Goal: Find specific page/section: Find specific page/section

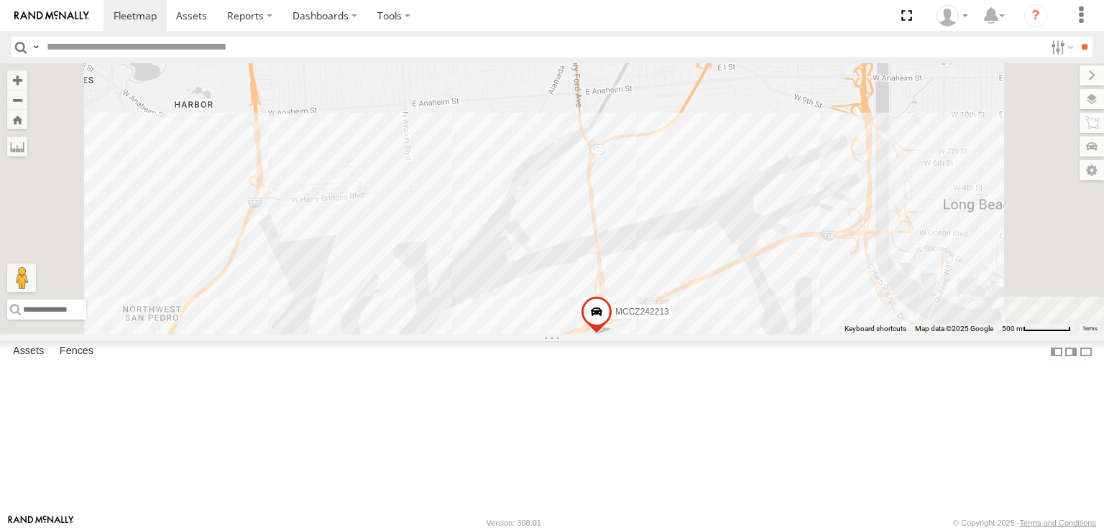
drag, startPoint x: 645, startPoint y: 208, endPoint x: 598, endPoint y: 292, distance: 95.6
click at [598, 292] on div "MCCZ242213" at bounding box center [552, 198] width 1104 height 271
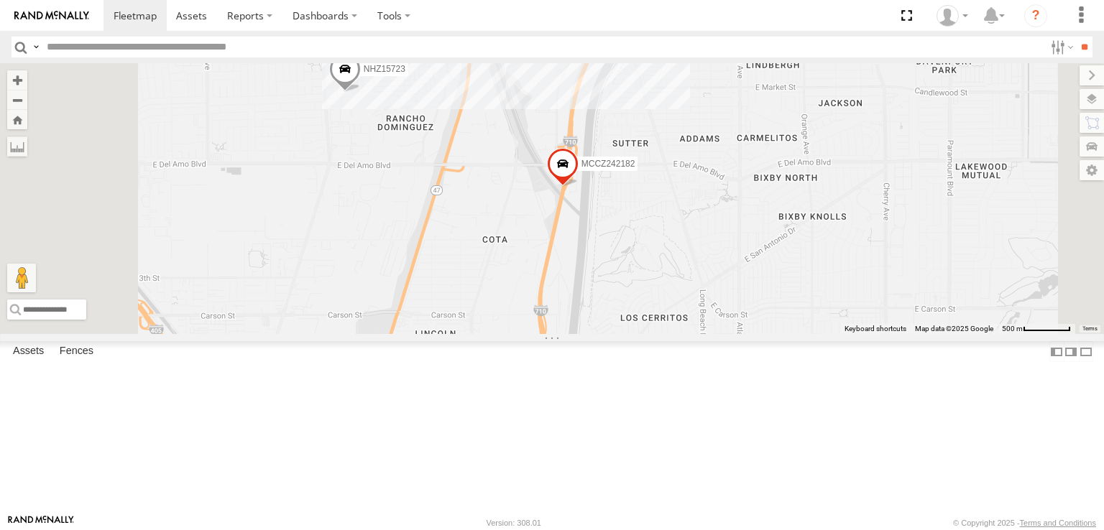
drag, startPoint x: 664, startPoint y: 124, endPoint x: 688, endPoint y: 216, distance: 95.7
click at [688, 216] on div "MCCZ242213 MCCZ242218 NHZ24640 MCCZ242182 NHZ15723 NHZ10844 135 2" at bounding box center [552, 198] width 1104 height 271
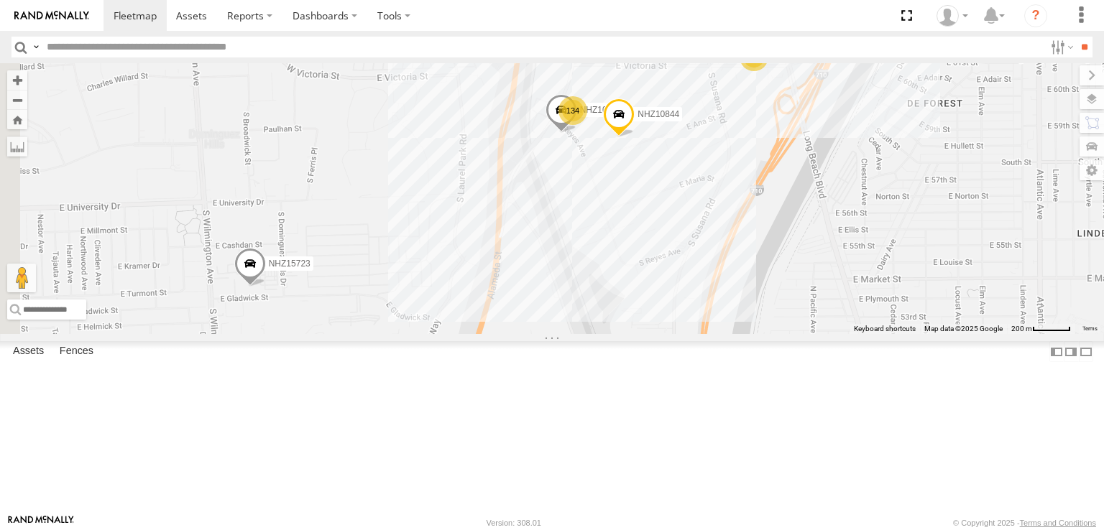
drag, startPoint x: 671, startPoint y: 271, endPoint x: 725, endPoint y: 247, distance: 58.2
click at [720, 249] on div "MCCZ242213 MCCZ242218 NHZ24640 MCCZ242182 NHZ15723 NHZ10844 134 2 NHZ10871" at bounding box center [552, 198] width 1104 height 271
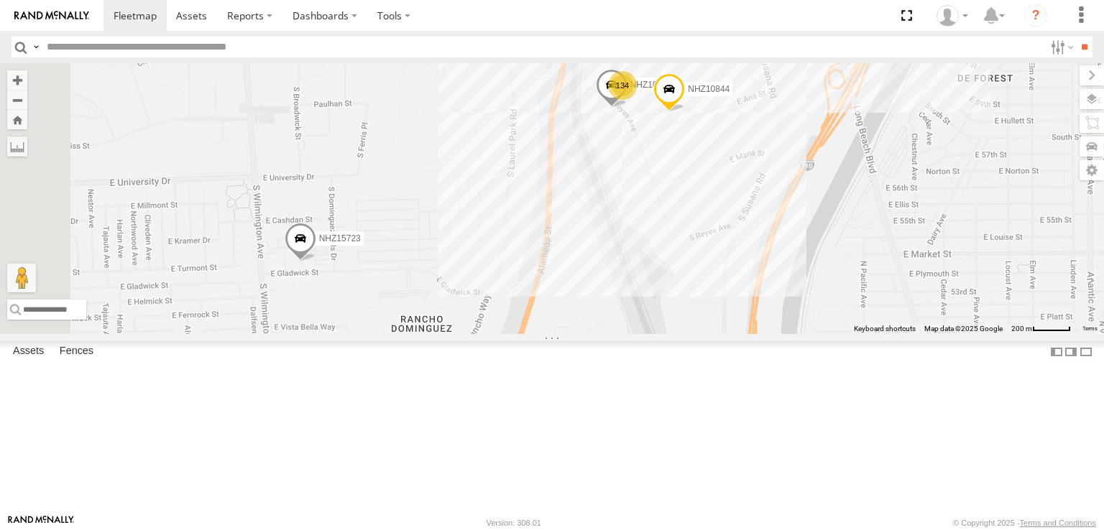
click at [316, 262] on span at bounding box center [301, 242] width 32 height 39
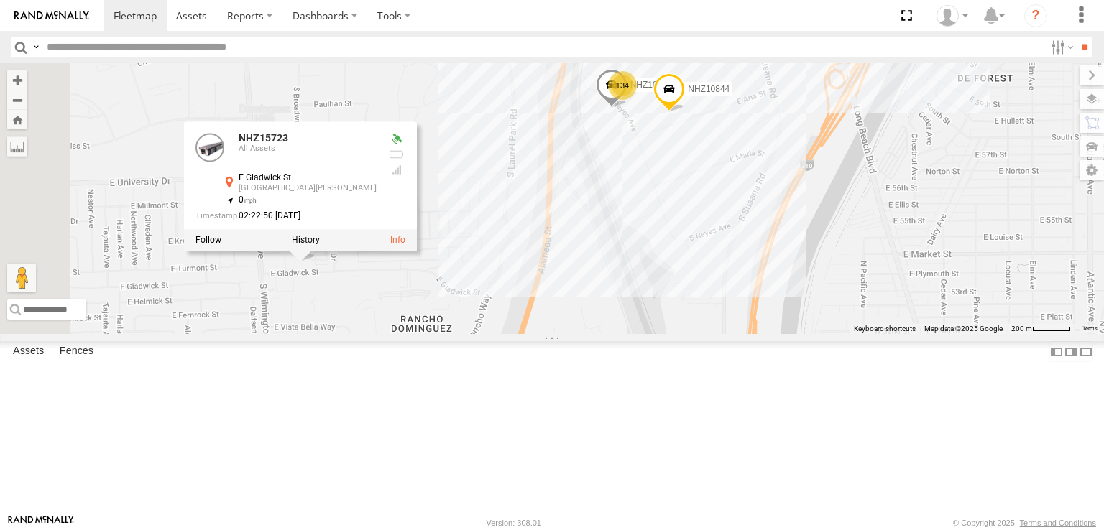
click at [684, 251] on div "MCCZ242213 MCCZ242218 NHZ24640 MCCZ242182 NHZ15723 NHZ10844 134 2 NHZ10871 NHZ1…" at bounding box center [552, 198] width 1104 height 271
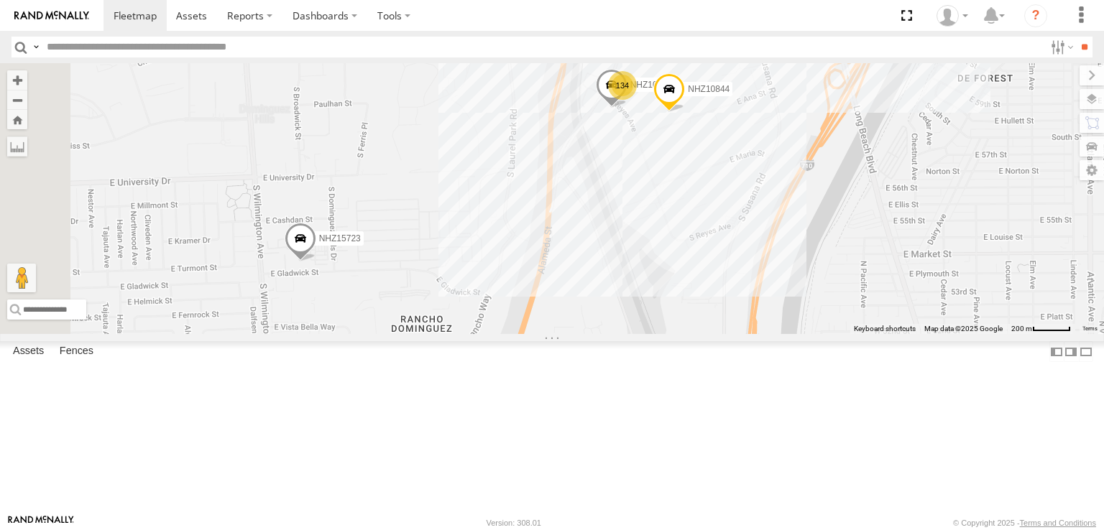
click at [316, 262] on span at bounding box center [301, 242] width 32 height 39
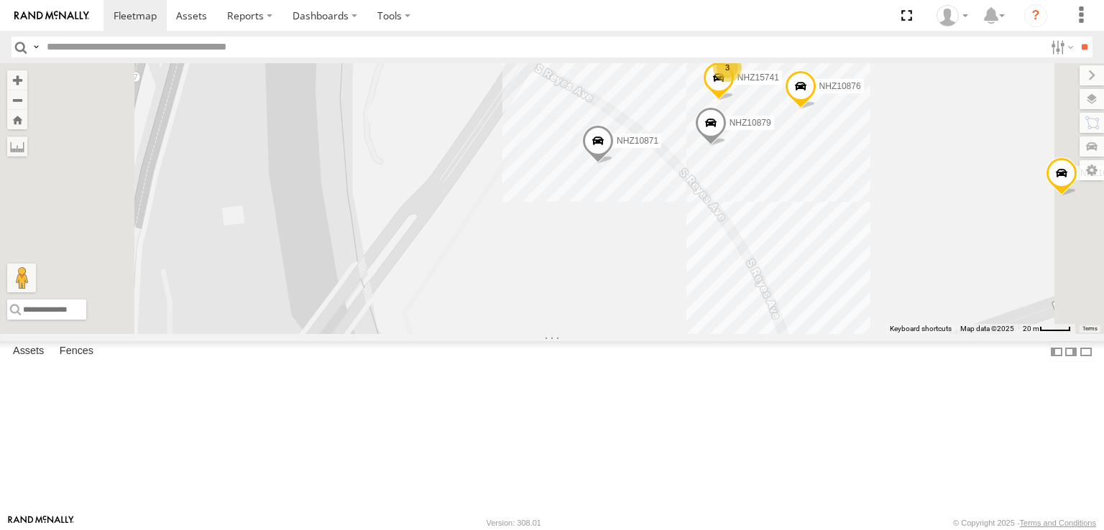
drag, startPoint x: 828, startPoint y: 254, endPoint x: 758, endPoint y: 359, distance: 126.0
click at [758, 334] on div "MCCZ242213 MCCZ242218 NHZ24640 MCCZ242182 NHZ15723 NHZ10844 NHZ10871 NHZ15723 A…" at bounding box center [552, 198] width 1104 height 271
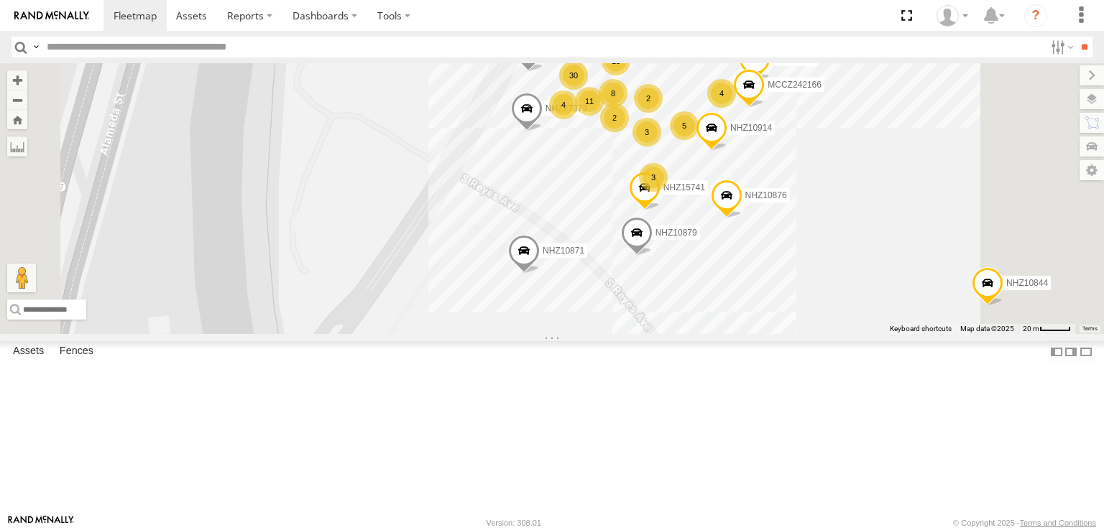
click at [221, 50] on input "text" at bounding box center [542, 47] width 1003 height 21
click at [1076, 37] on input "**" at bounding box center [1084, 47] width 17 height 21
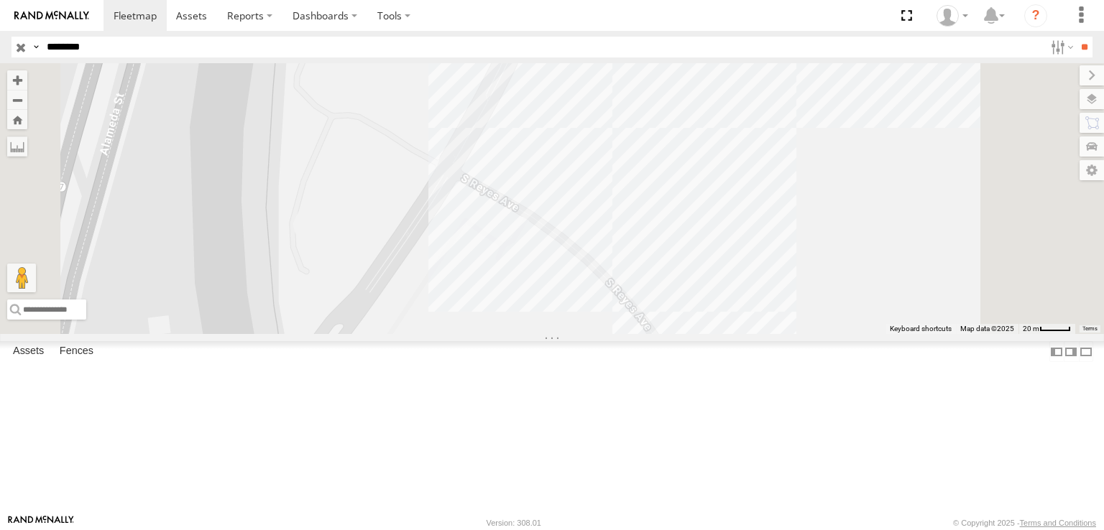
click at [614, 49] on span at bounding box center [598, 29] width 32 height 39
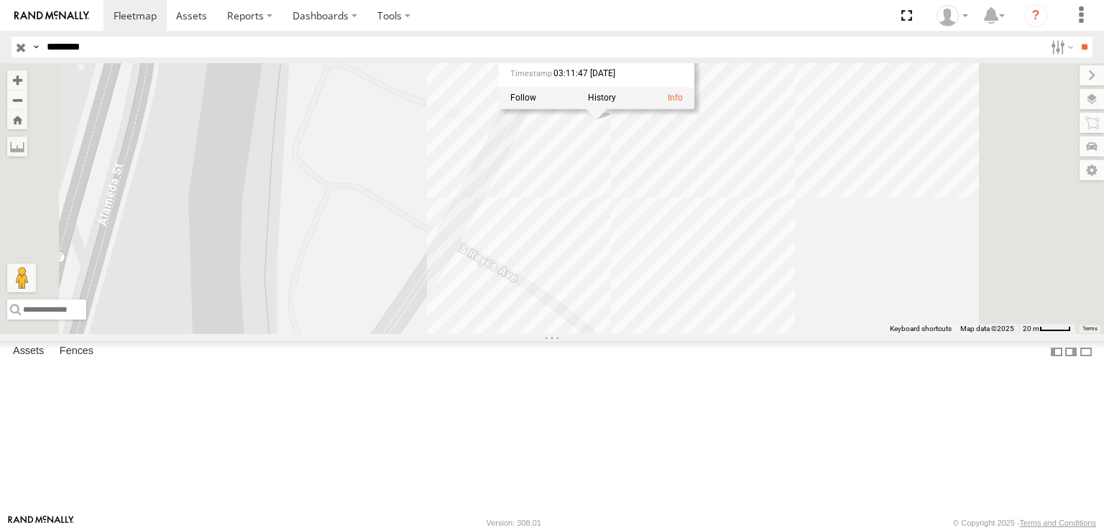
drag, startPoint x: 713, startPoint y: 174, endPoint x: 710, endPoint y: 259, distance: 85.6
click at [710, 259] on div "NHZ10866 NHZ10866 All Assets ULS Rancho Yard 33.86292 , -118.213 0 03:11:47 09/…" at bounding box center [552, 198] width 1104 height 271
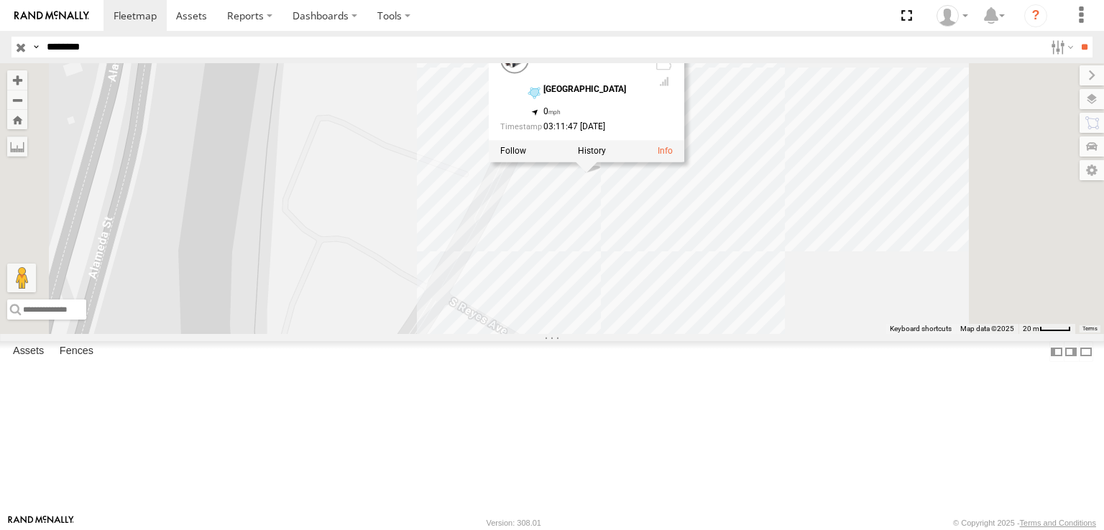
drag, startPoint x: 101, startPoint y: 46, endPoint x: 68, endPoint y: 47, distance: 33.8
click at [68, 47] on input "********" at bounding box center [542, 47] width 1003 height 21
type input "********"
click at [1076, 37] on input "**" at bounding box center [1084, 47] width 17 height 21
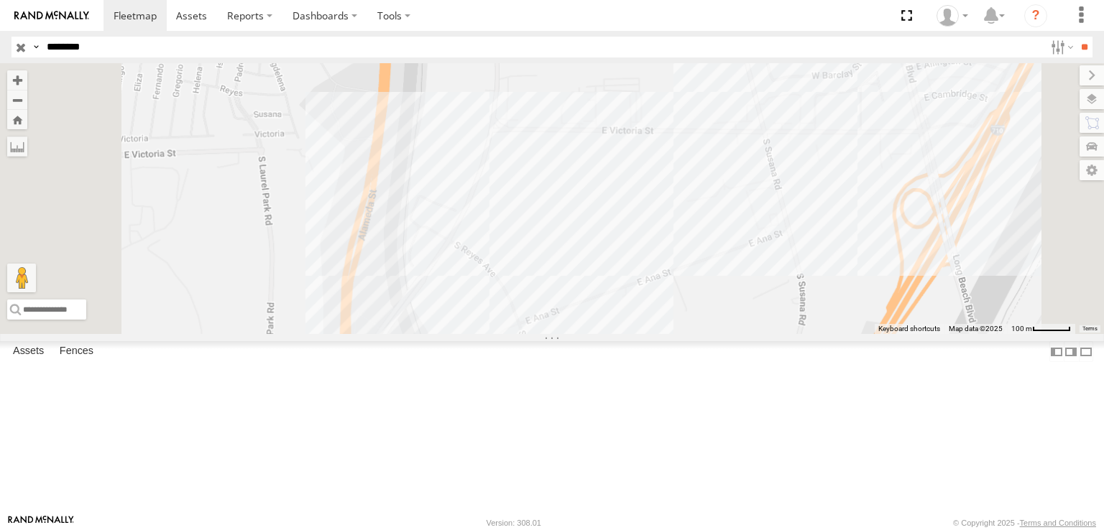
click at [0, 0] on div "NHZ15723" at bounding box center [0, 0] width 0 height 0
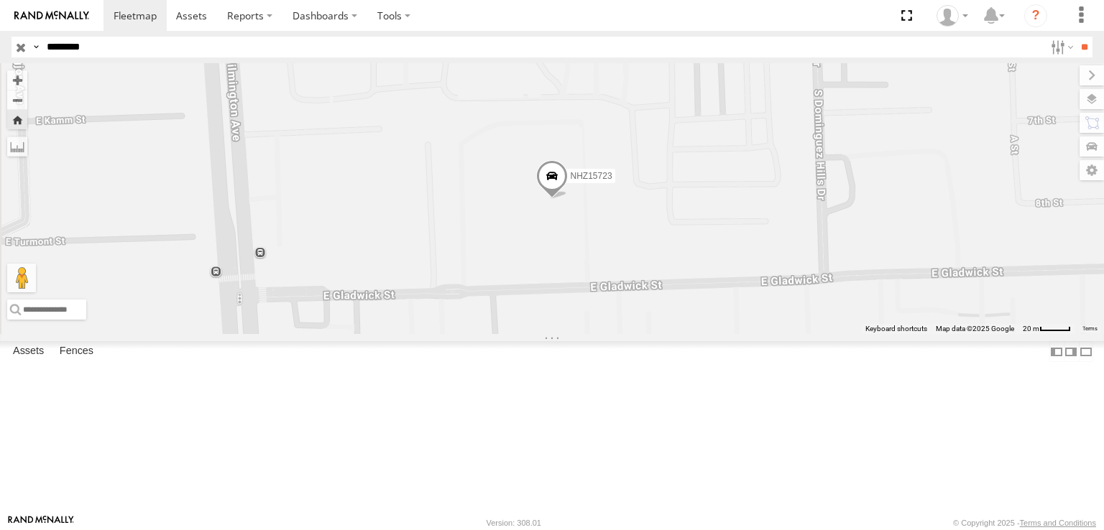
click at [568, 199] on span at bounding box center [552, 179] width 32 height 39
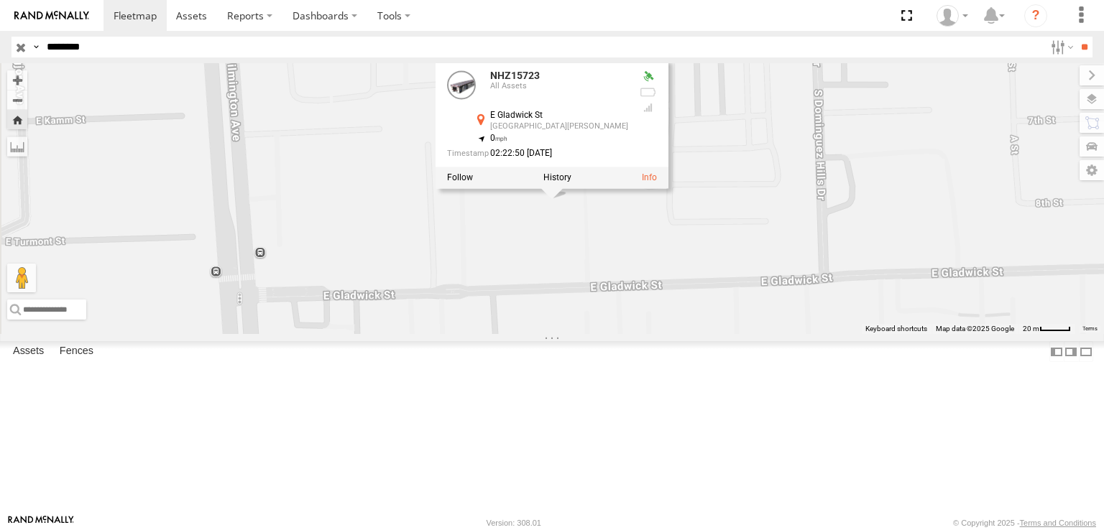
click at [24, 42] on input "button" at bounding box center [21, 47] width 19 height 21
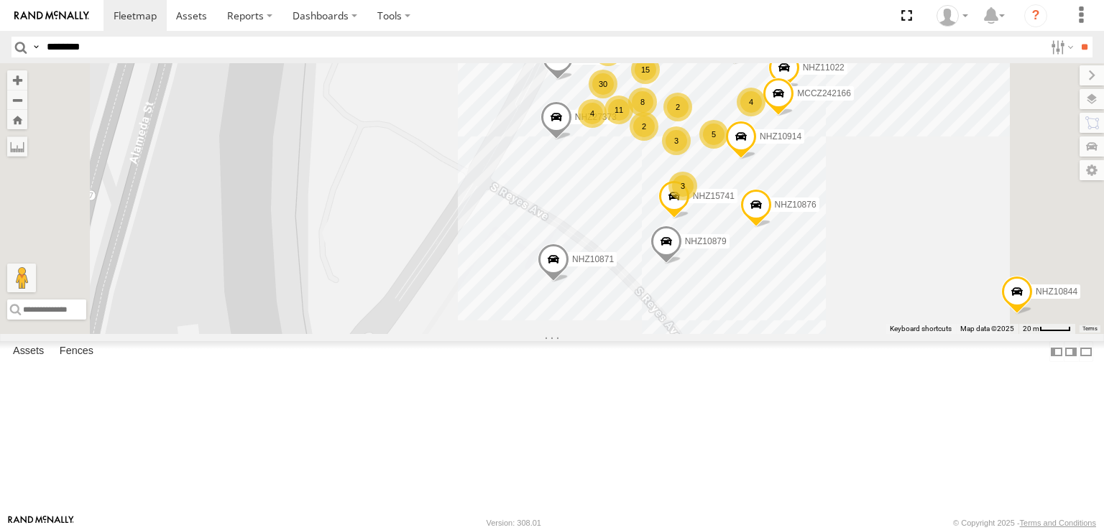
drag, startPoint x: 814, startPoint y: 223, endPoint x: 814, endPoint y: 305, distance: 81.9
click at [814, 305] on div "NHZ10844 MCCZ242182 NHZ15723 NHZ10871 NHZ10879 NHZ10876 8 15 NHZ01004 30 3 35 2…" at bounding box center [552, 198] width 1104 height 271
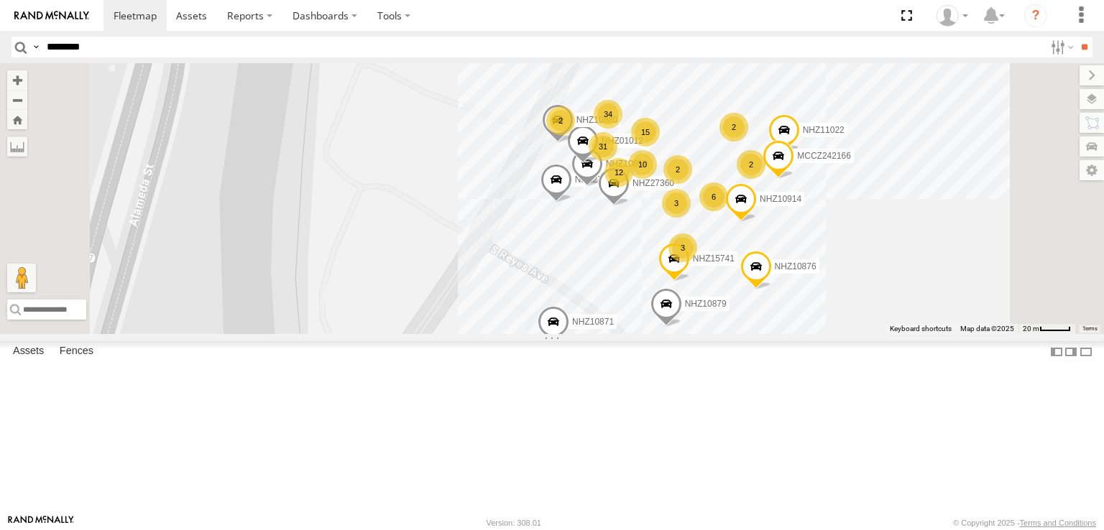
click at [0, 0] on div "NHZ10866" at bounding box center [0, 0] width 0 height 0
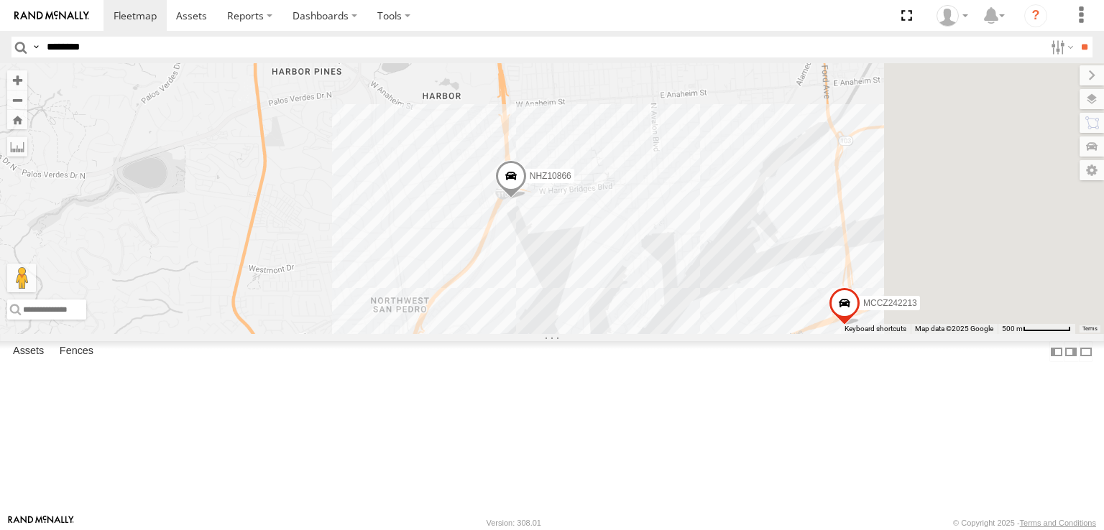
drag, startPoint x: 777, startPoint y: 327, endPoint x: 675, endPoint y: 325, distance: 102.1
click at [676, 326] on div "NHZ10866 MCCZ242213" at bounding box center [552, 198] width 1104 height 271
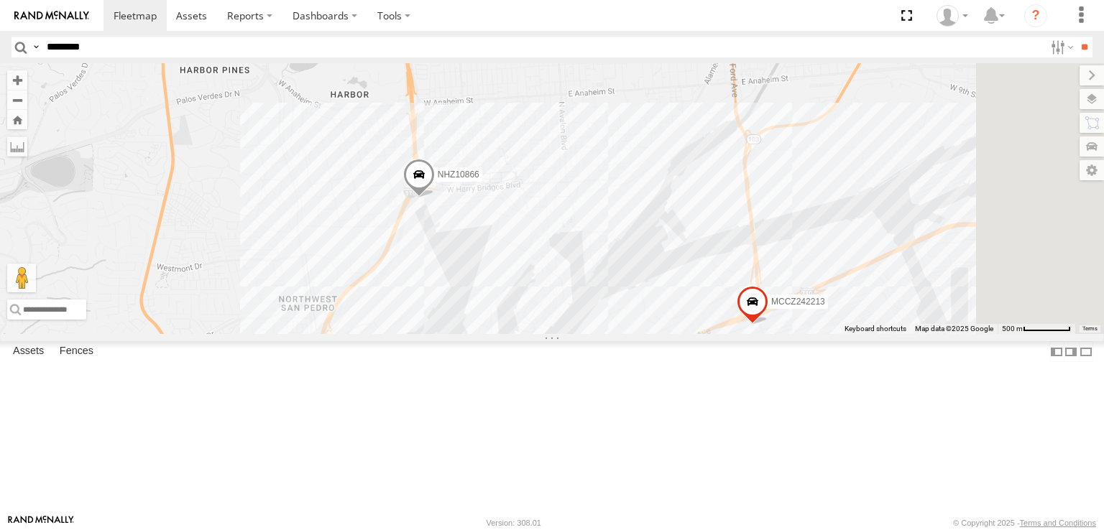
click at [435, 198] on span at bounding box center [419, 178] width 32 height 39
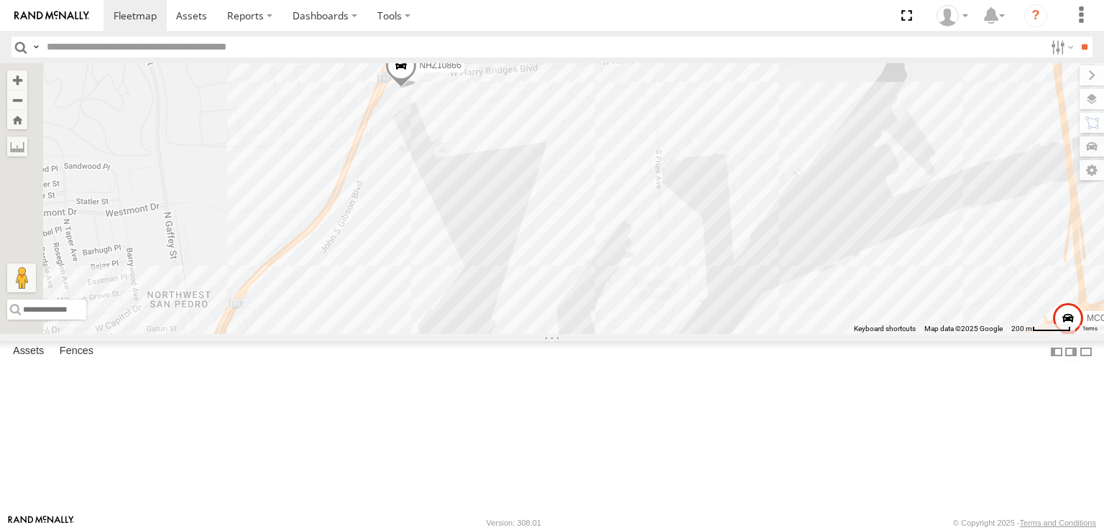
click at [417, 88] on span at bounding box center [401, 68] width 32 height 39
click at [420, 71] on label at bounding box center [406, 66] width 28 height 10
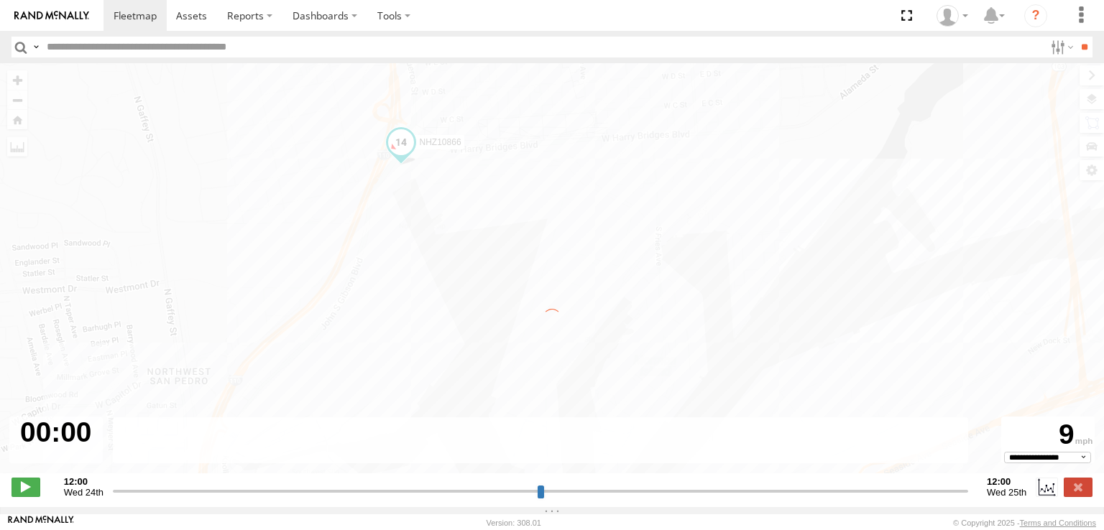
type input "**********"
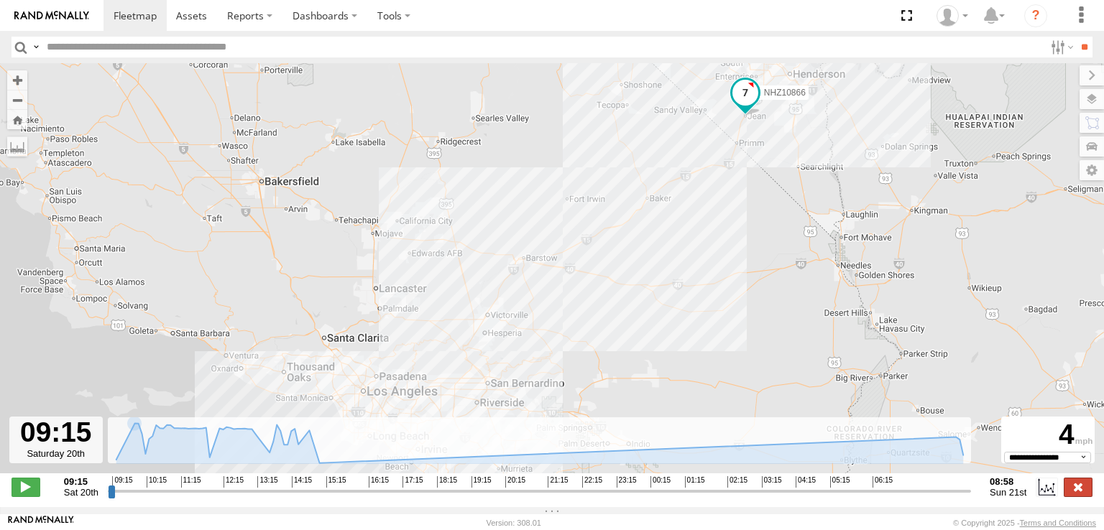
click at [1080, 497] on label at bounding box center [1078, 487] width 29 height 19
